Goal: Task Accomplishment & Management: Manage account settings

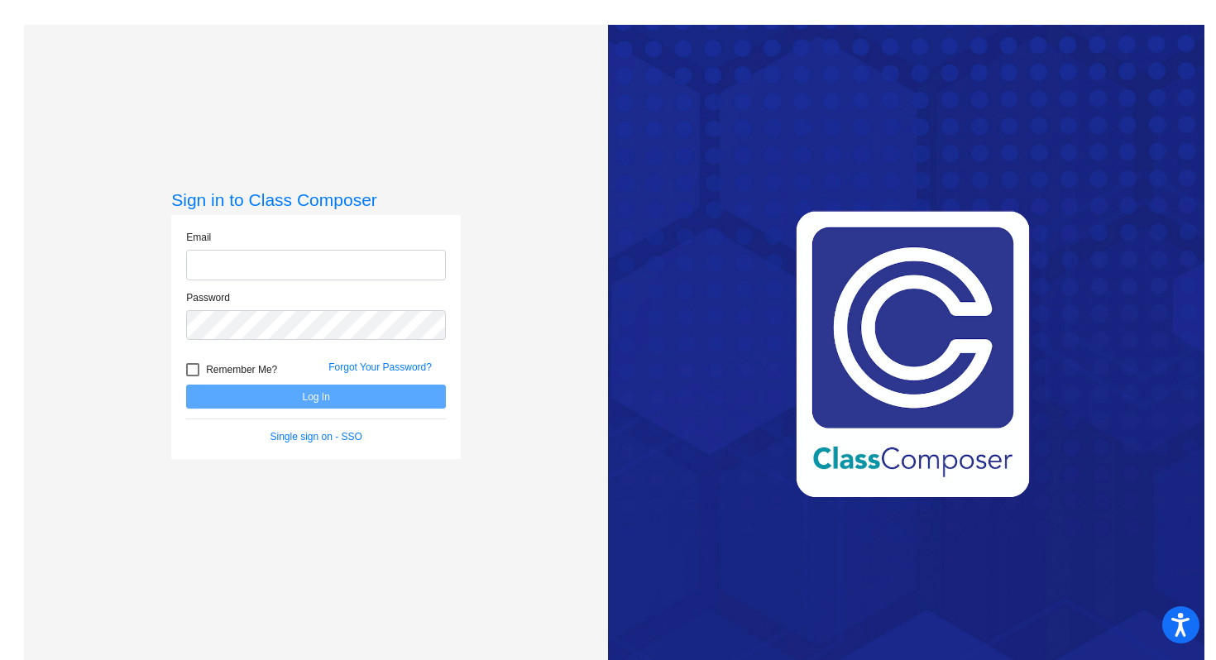
type input "[EMAIL_ADDRESS][DOMAIN_NAME]"
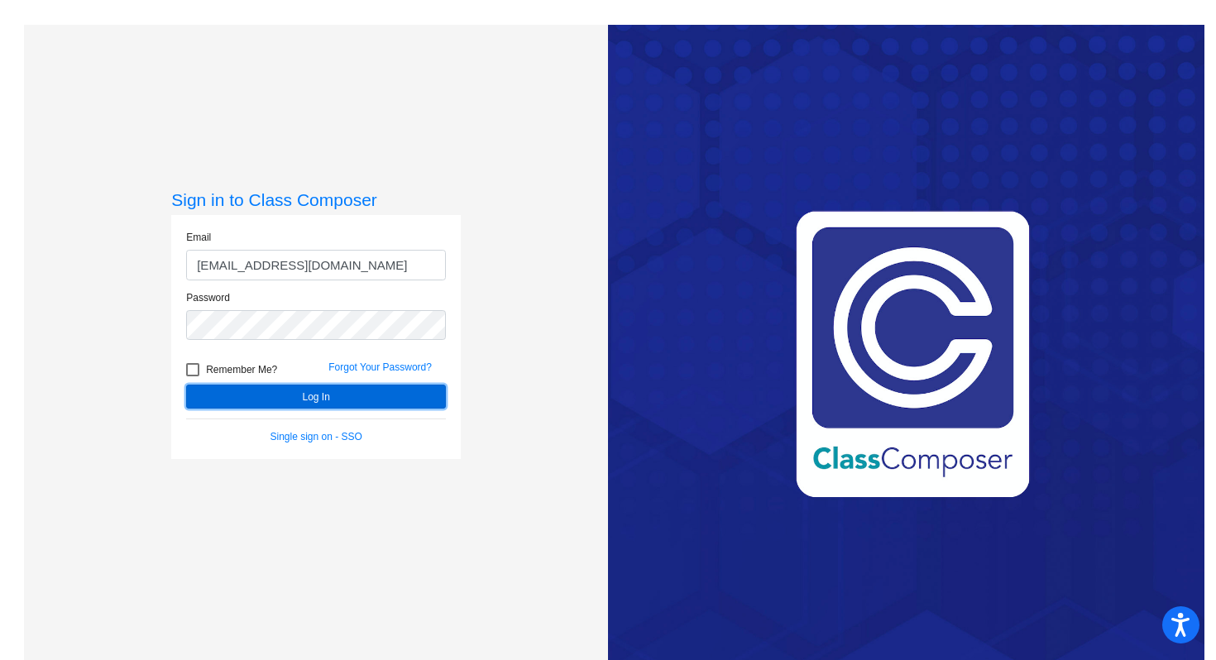
click at [287, 395] on button "Log In" at bounding box center [316, 397] width 260 height 24
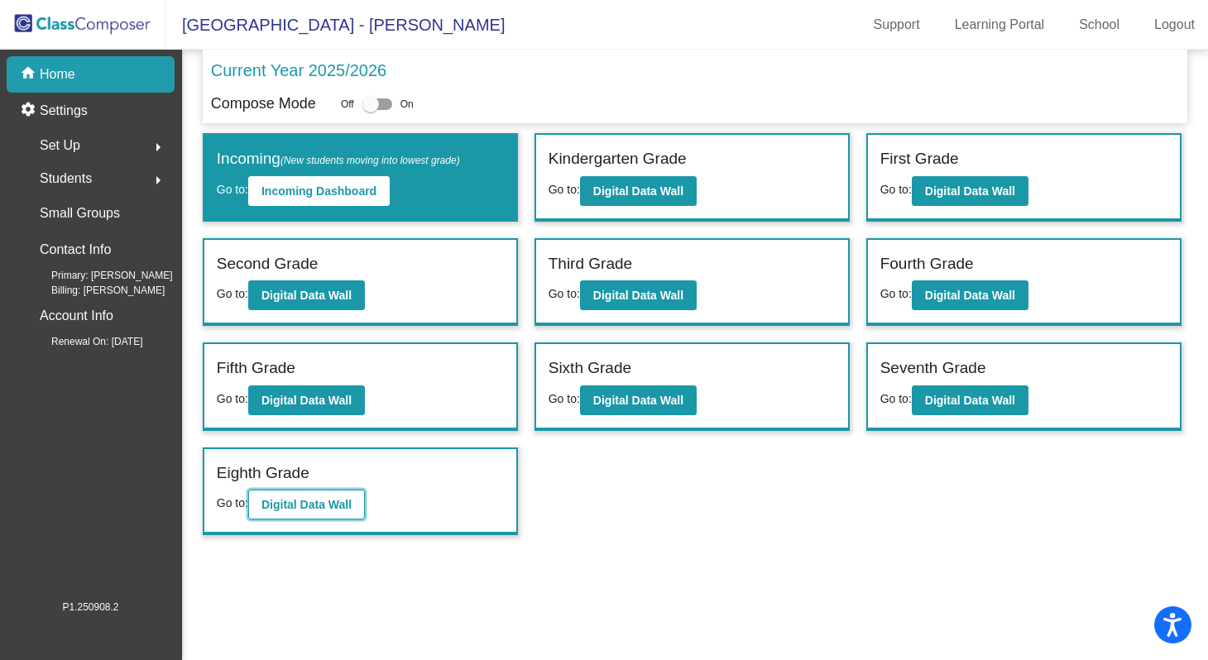
click at [296, 510] on b "Digital Data Wall" at bounding box center [306, 504] width 90 height 13
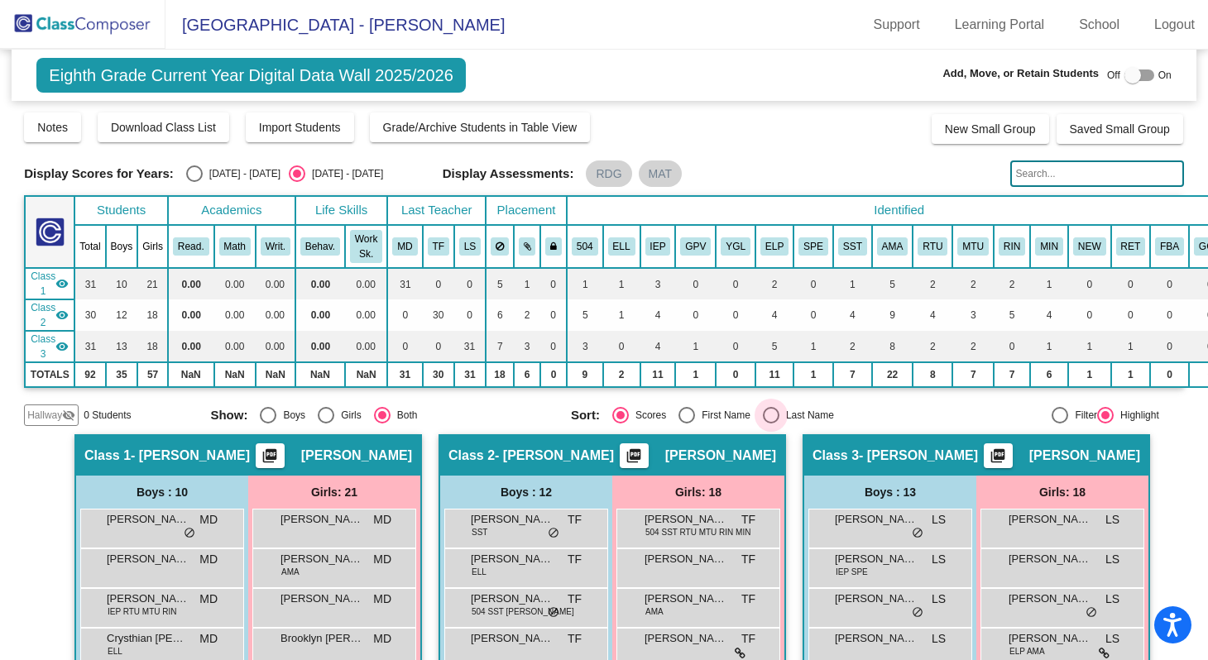
click at [765, 416] on div "Select an option" at bounding box center [771, 415] width 17 height 17
click at [770, 424] on input "Last Name" at bounding box center [770, 424] width 1 height 1
radio input "true"
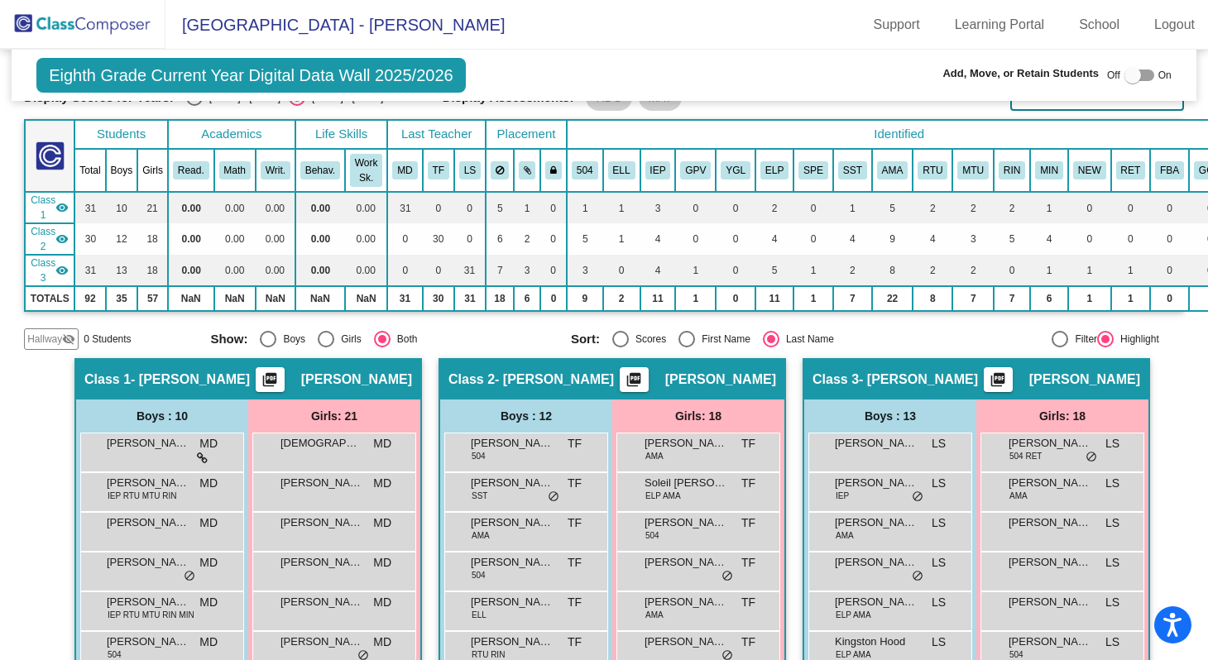
scroll to position [86, 0]
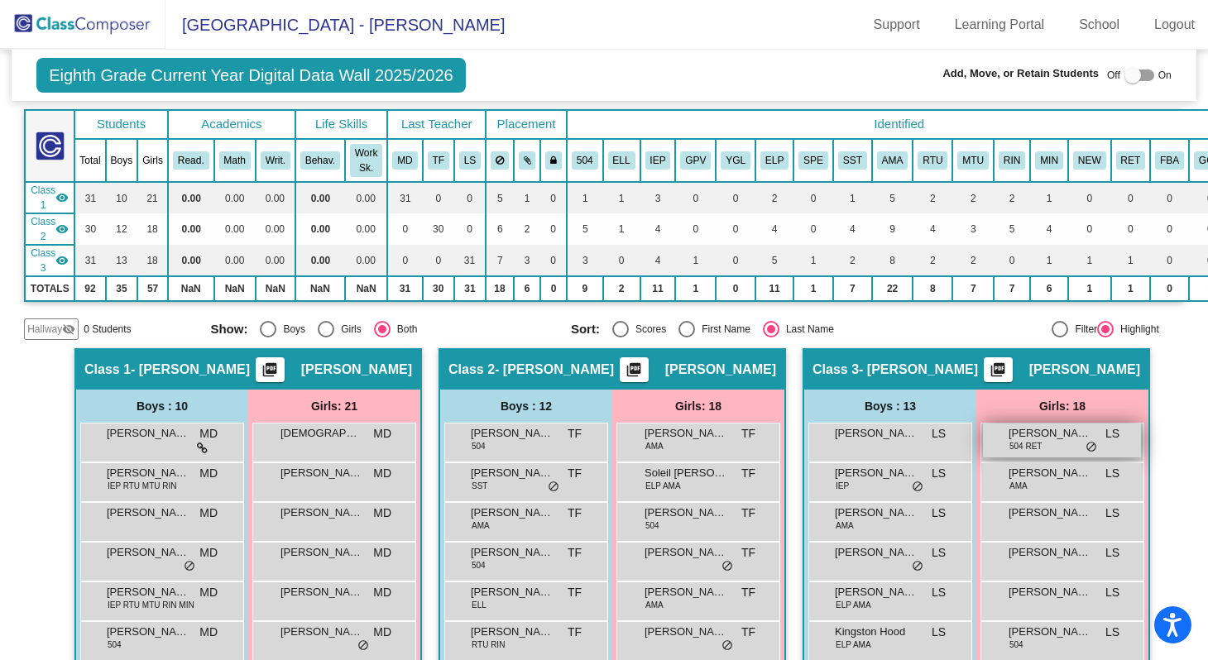
click at [1040, 434] on span "[PERSON_NAME]" at bounding box center [1049, 433] width 83 height 17
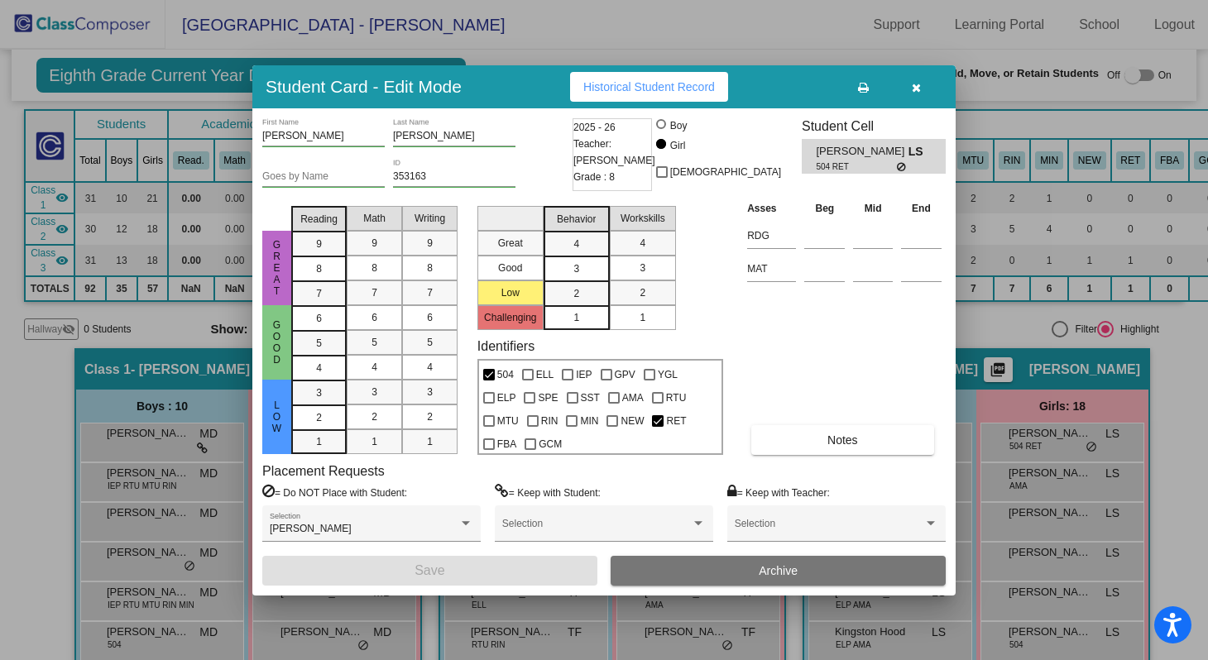
click at [780, 572] on span "Archive" at bounding box center [778, 570] width 39 height 13
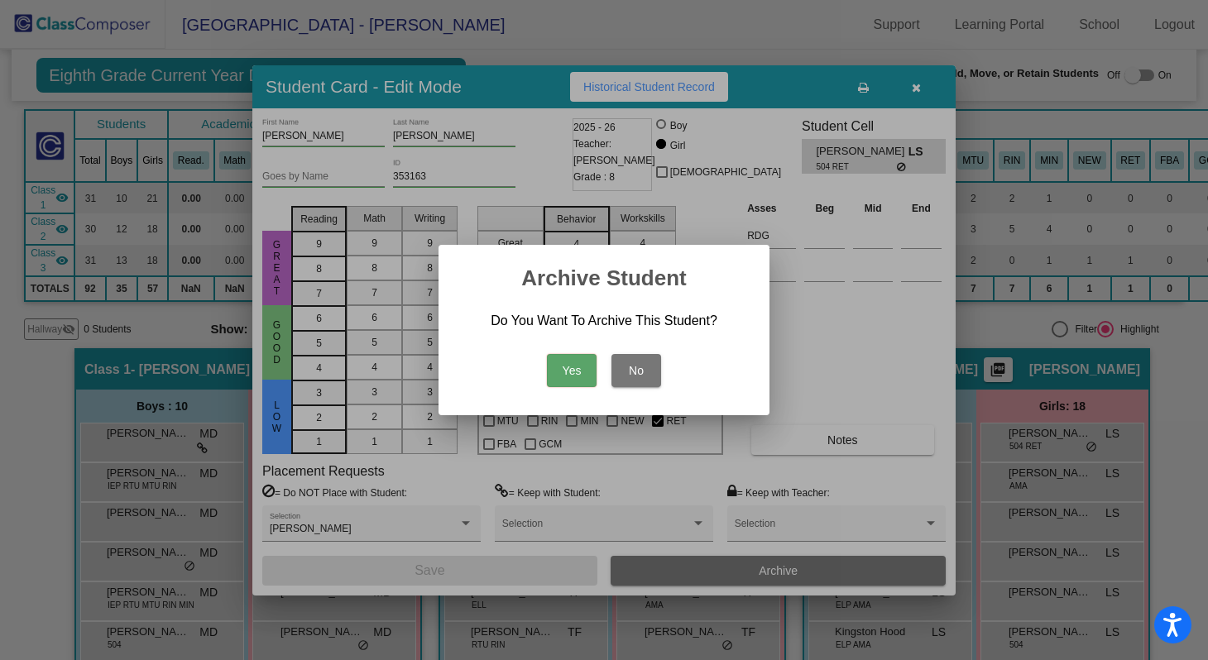
click at [547, 371] on button "Yes" at bounding box center [572, 370] width 50 height 33
